Goal: Check status: Check status

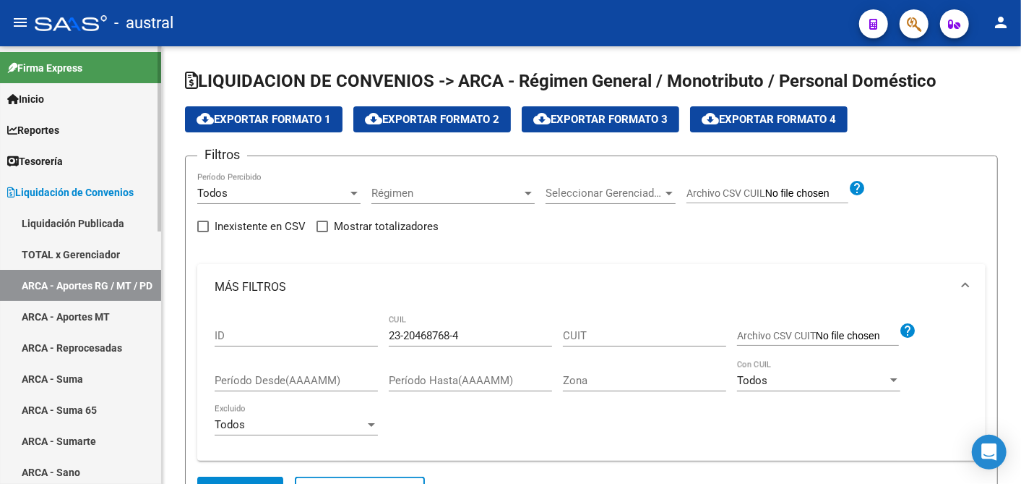
scroll to position [309, 0]
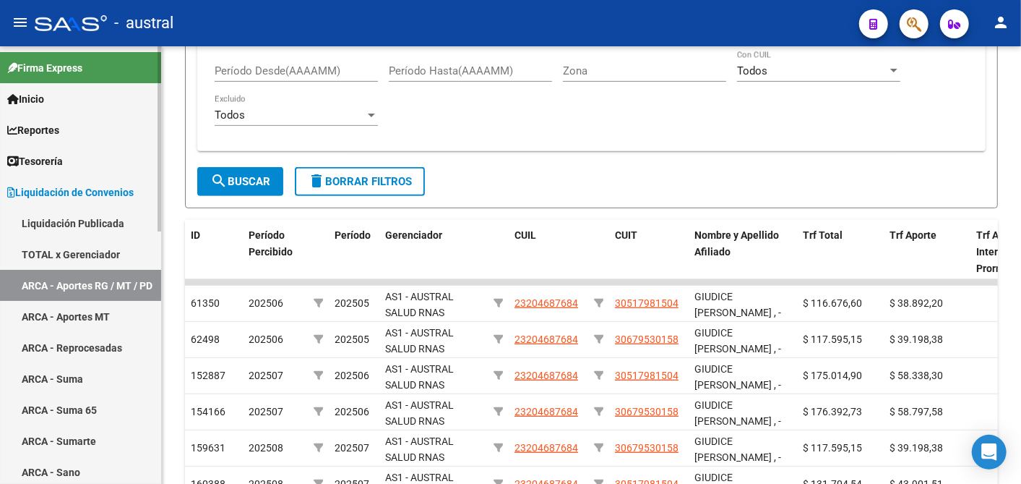
click at [78, 189] on span "Liquidación de Convenios" at bounding box center [70, 192] width 126 height 16
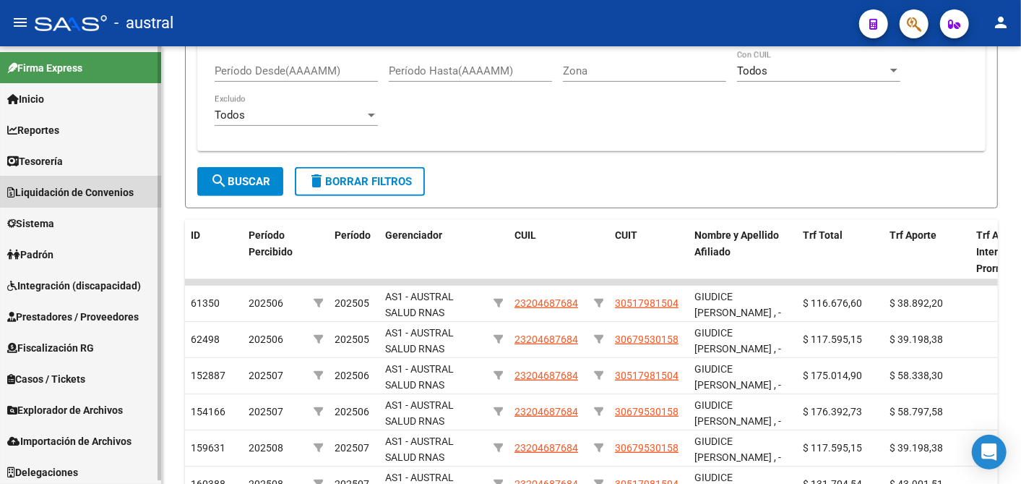
click at [78, 189] on span "Liquidación de Convenios" at bounding box center [70, 192] width 126 height 16
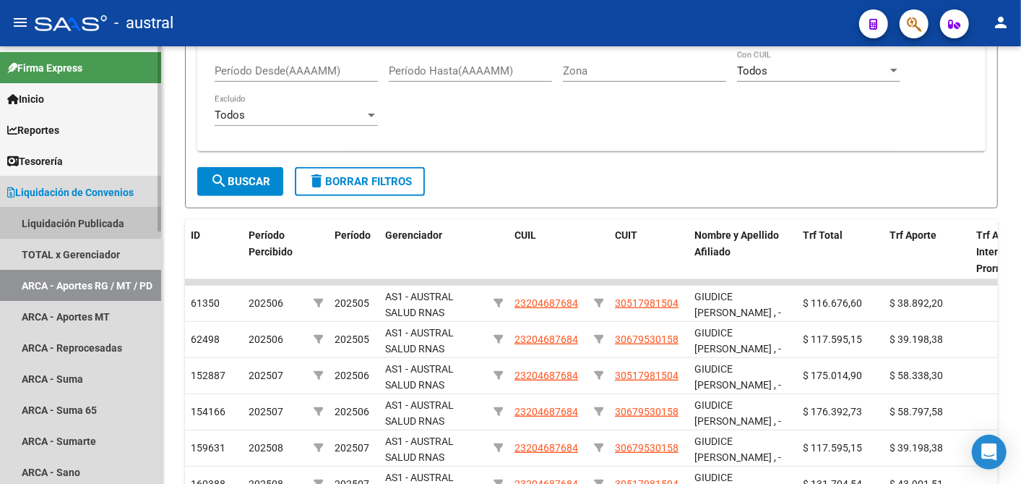
click at [77, 219] on link "Liquidación Publicada" at bounding box center [80, 222] width 161 height 31
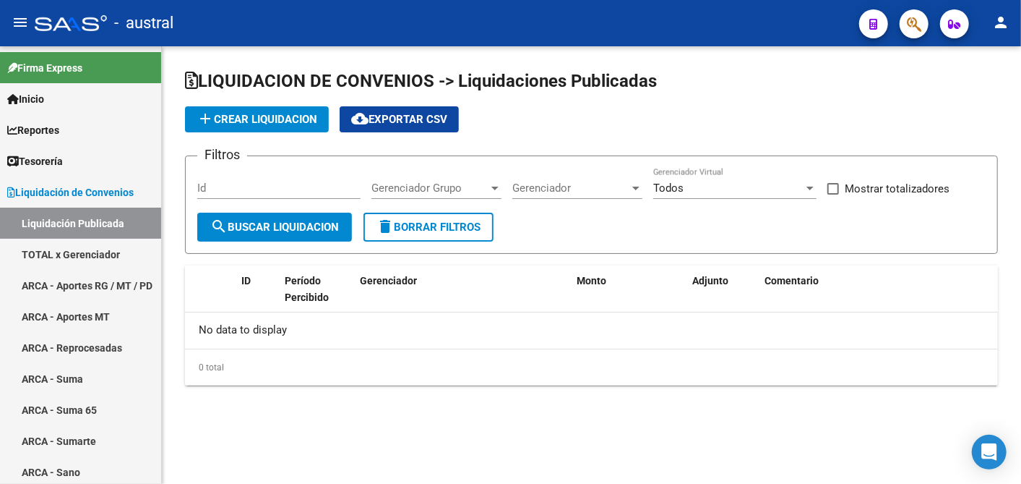
checkbox input "true"
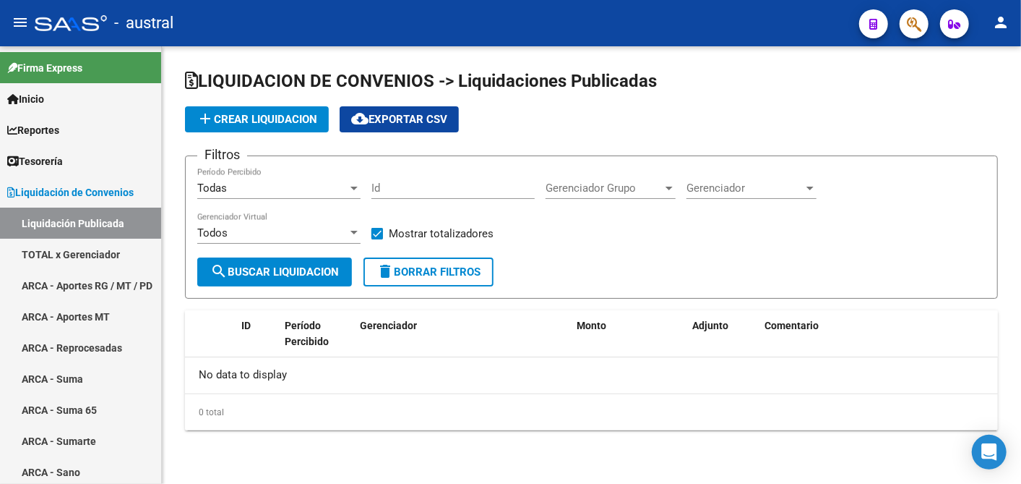
click at [356, 189] on div at bounding box center [354, 188] width 13 height 12
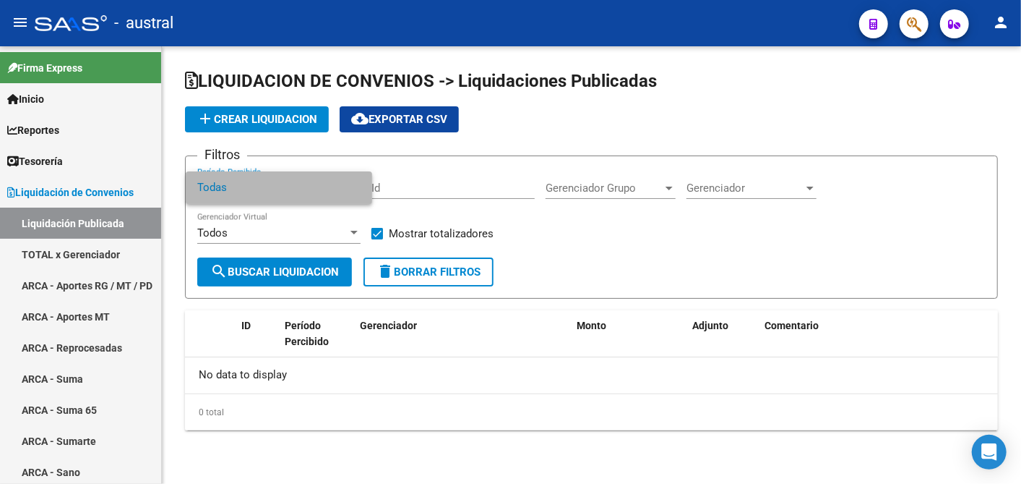
click at [356, 189] on span "Todas" at bounding box center [278, 187] width 163 height 33
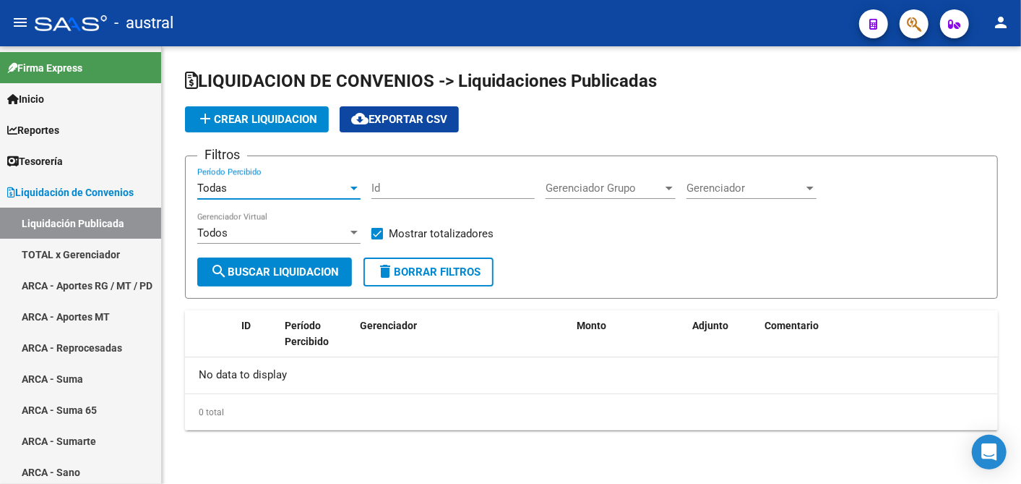
click at [356, 189] on div at bounding box center [354, 188] width 13 height 12
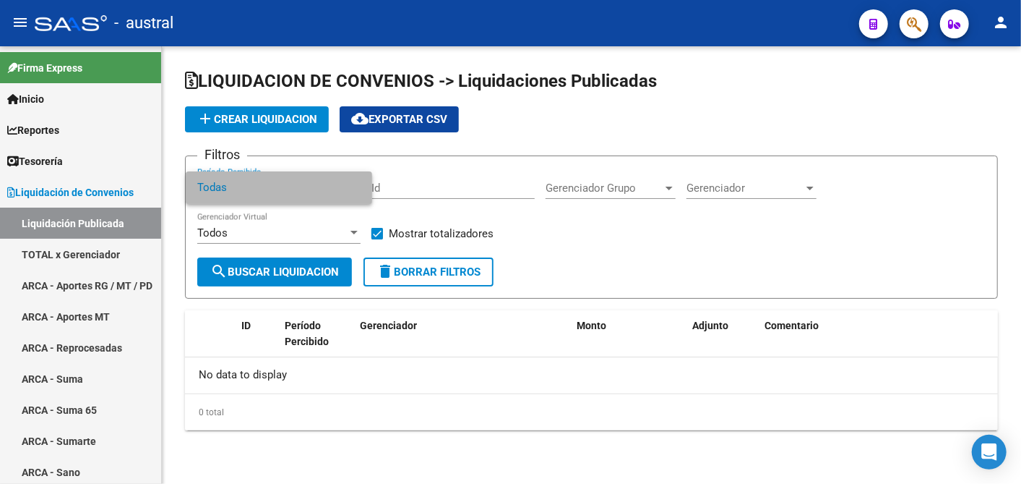
click at [260, 192] on span "Todas" at bounding box center [278, 187] width 163 height 33
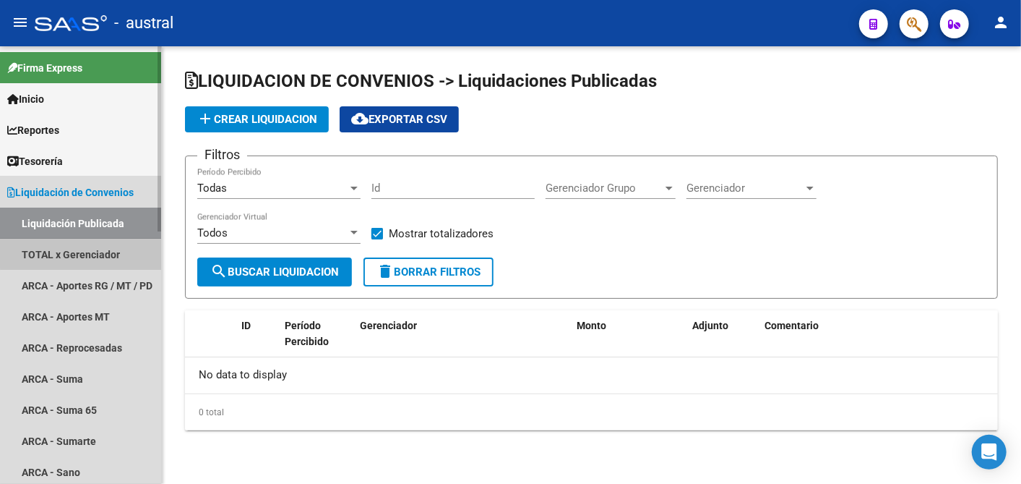
click at [106, 246] on link "TOTAL x Gerenciador" at bounding box center [80, 254] width 161 height 31
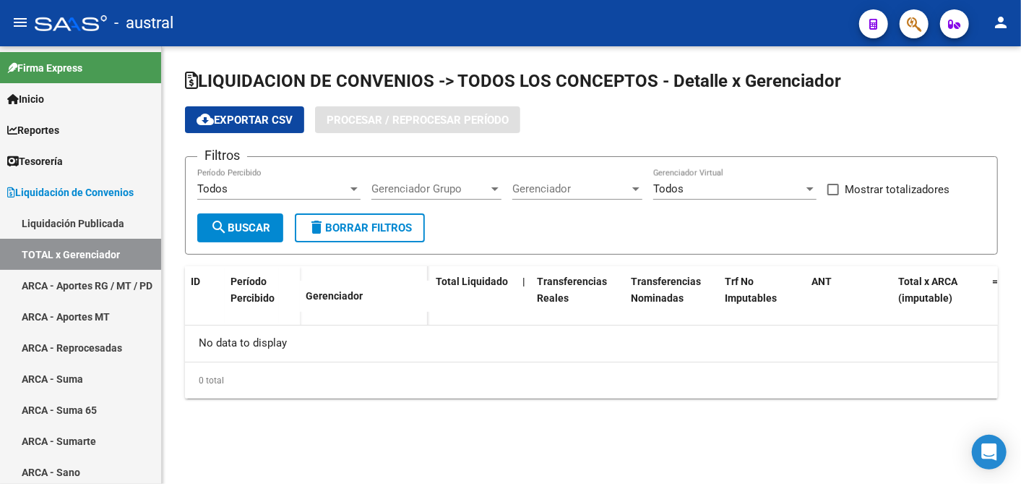
checkbox input "true"
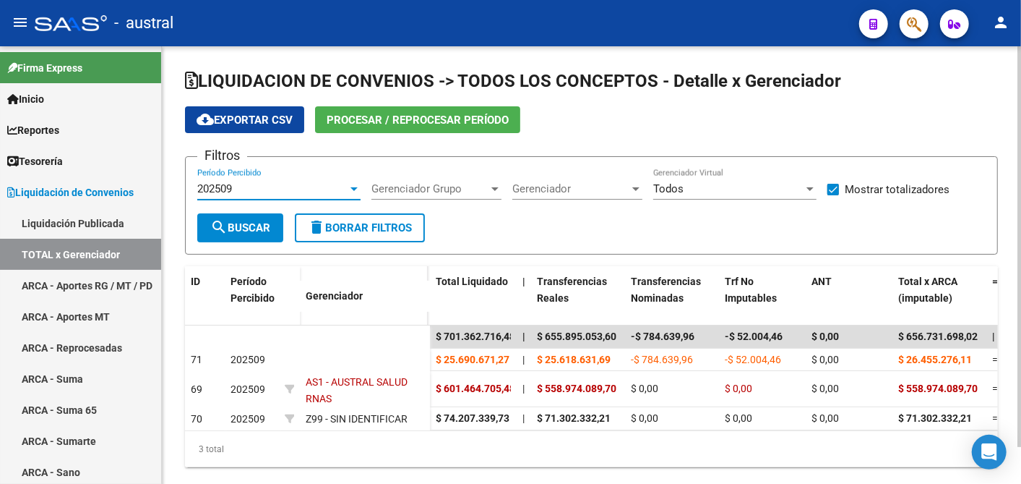
click at [355, 188] on div at bounding box center [354, 189] width 7 height 4
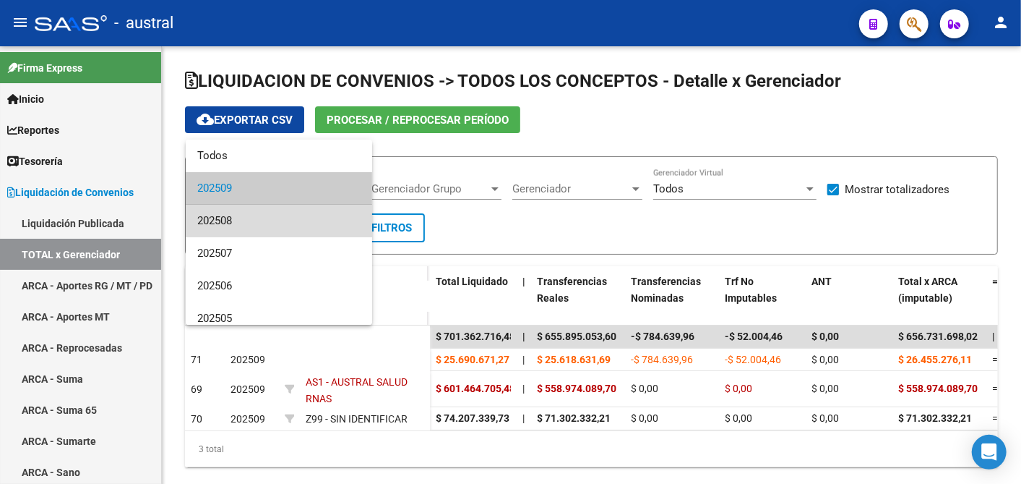
click at [287, 220] on span "202508" at bounding box center [278, 221] width 163 height 33
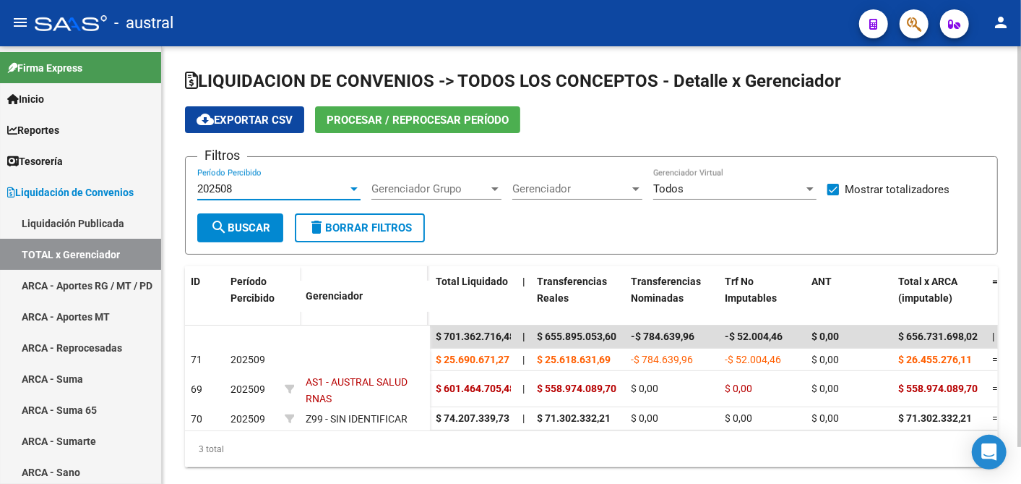
click at [254, 223] on span "search Buscar" at bounding box center [240, 227] width 60 height 13
